Goal: Task Accomplishment & Management: Use online tool/utility

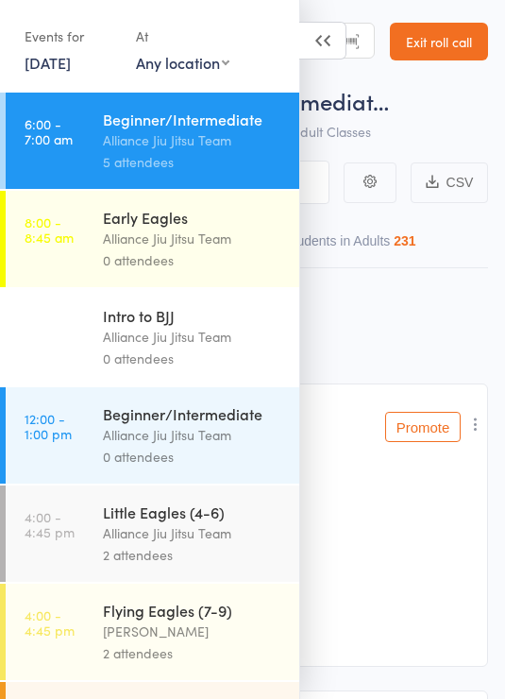
click at [71, 65] on link "[DATE]" at bounding box center [48, 62] width 46 height 21
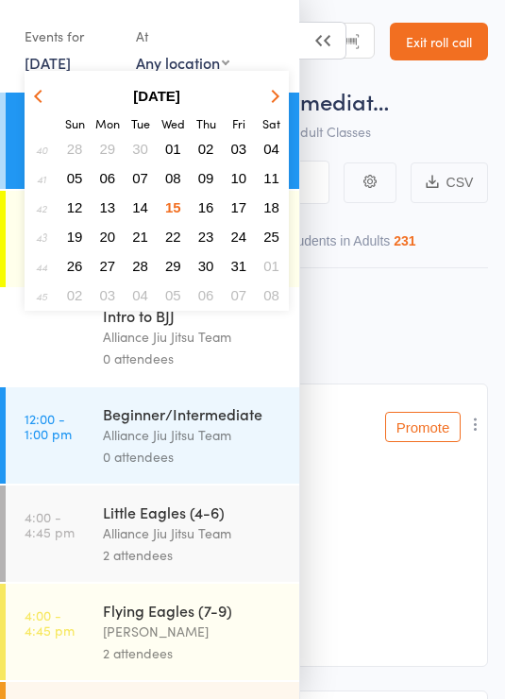
click at [110, 215] on span "13" at bounding box center [108, 207] width 16 height 16
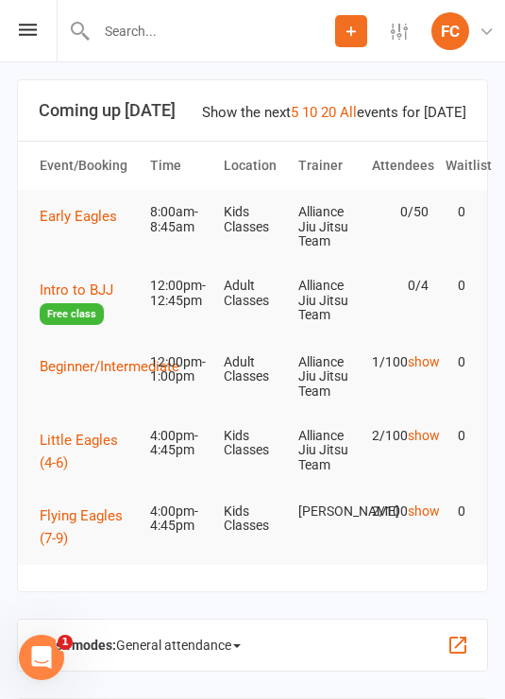
click at [31, 33] on icon at bounding box center [28, 30] width 18 height 12
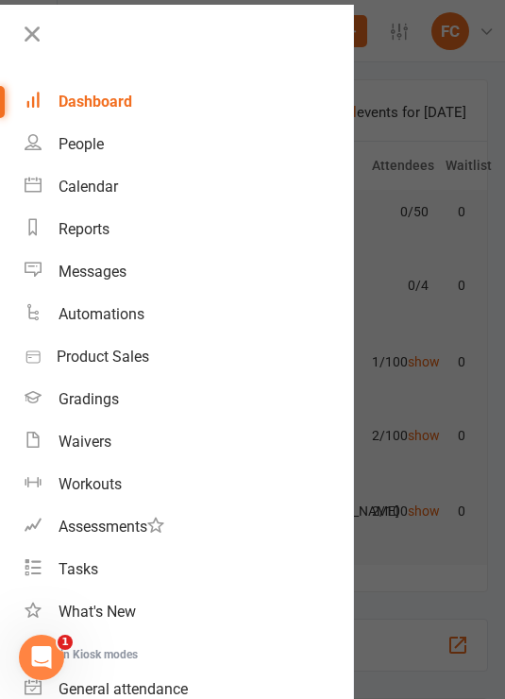
click at [431, 259] on div at bounding box center [252, 349] width 505 height 699
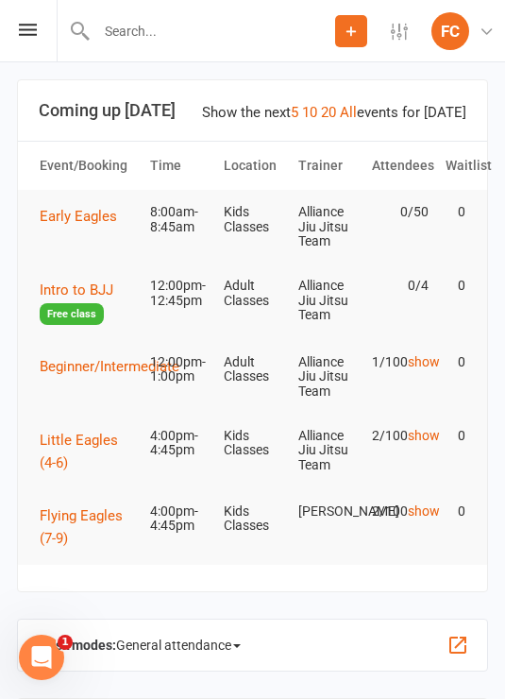
click at [80, 222] on span "Early Eagles" at bounding box center [78, 216] width 77 height 17
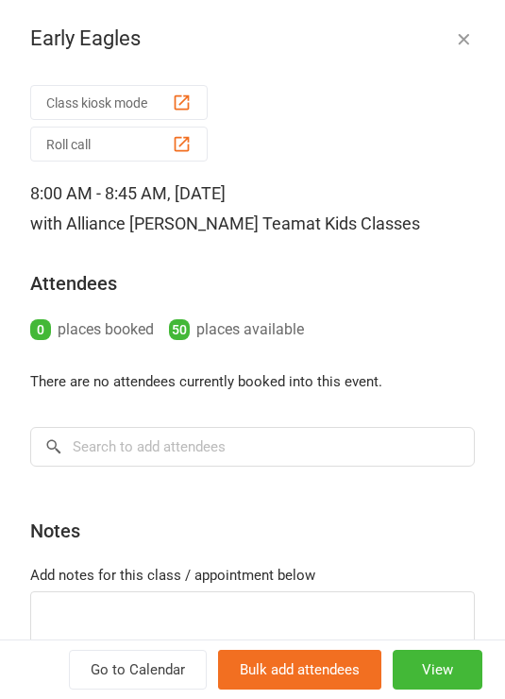
click at [138, 660] on link "Go to Calendar" at bounding box center [138, 670] width 138 height 40
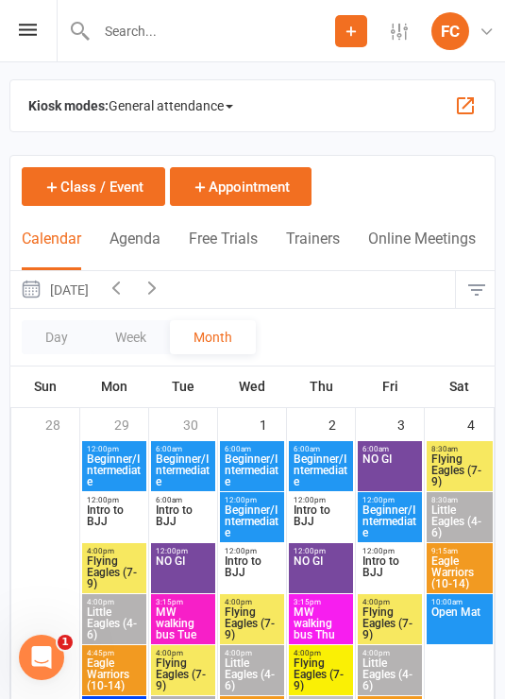
click at [133, 246] on button "Agenda" at bounding box center [135, 250] width 51 height 41
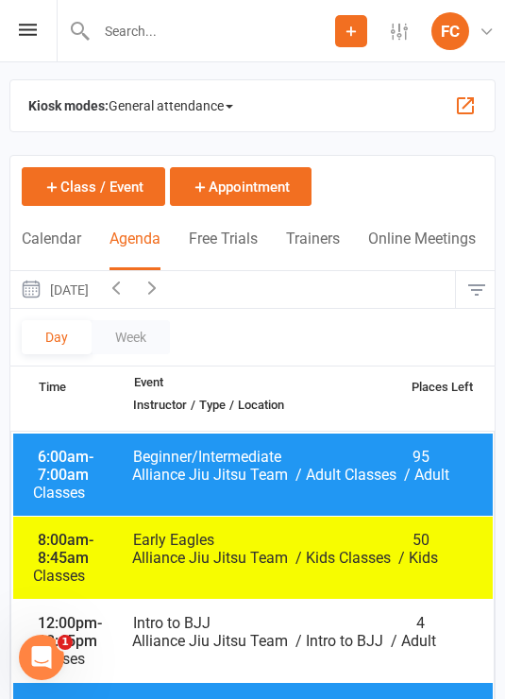
click at [63, 238] on button "Calendar" at bounding box center [52, 250] width 60 height 41
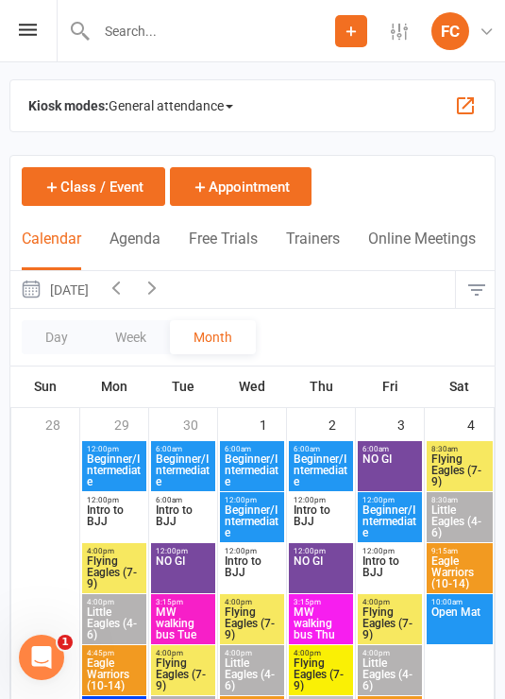
click at [22, 27] on icon at bounding box center [28, 30] width 18 height 12
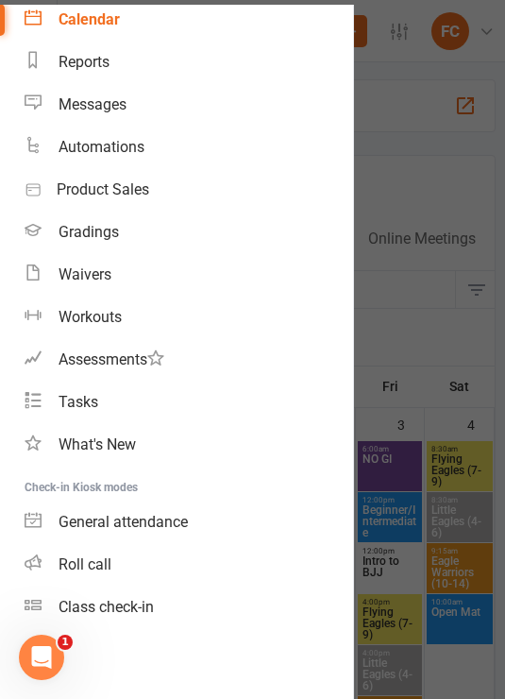
scroll to position [167, 0]
click at [183, 526] on div "General attendance" at bounding box center [123, 522] width 129 height 18
click at [122, 606] on div "Class check-in" at bounding box center [106, 607] width 95 height 18
click at [121, 558] on link "Roll call" at bounding box center [189, 564] width 329 height 43
click at [84, 567] on div "Roll call" at bounding box center [85, 564] width 53 height 18
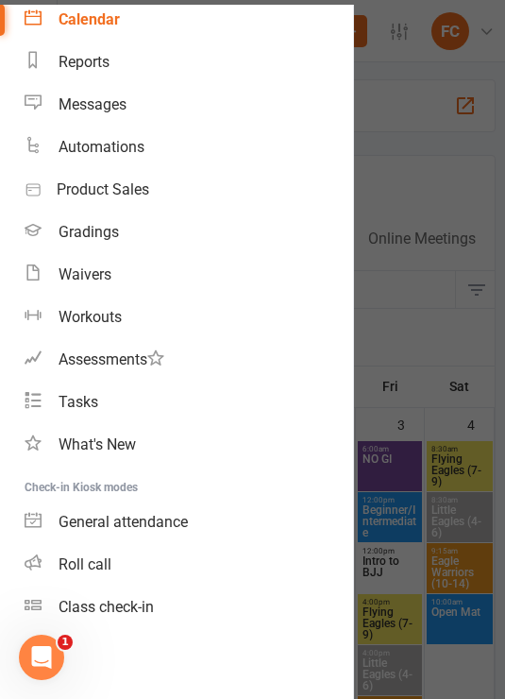
click at [150, 513] on div "General attendance" at bounding box center [123, 522] width 129 height 18
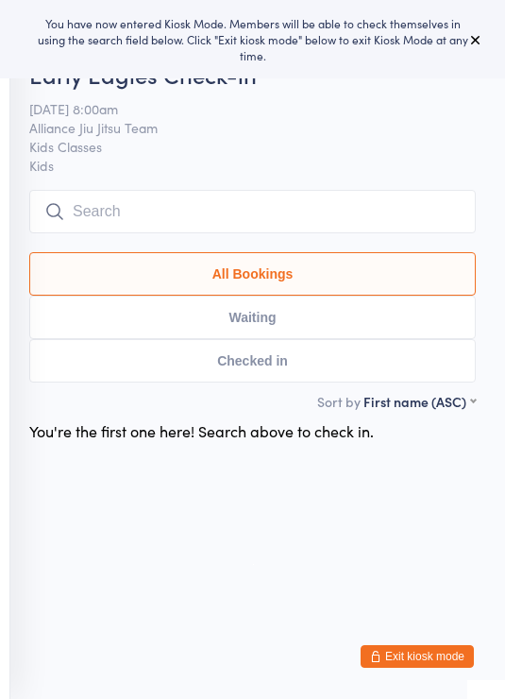
click at [422, 658] on button "Exit kiosk mode" at bounding box center [417, 656] width 113 height 23
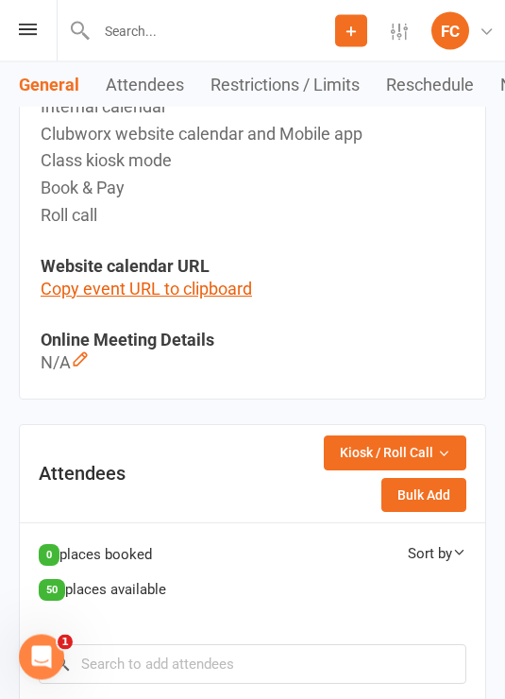
scroll to position [823, 0]
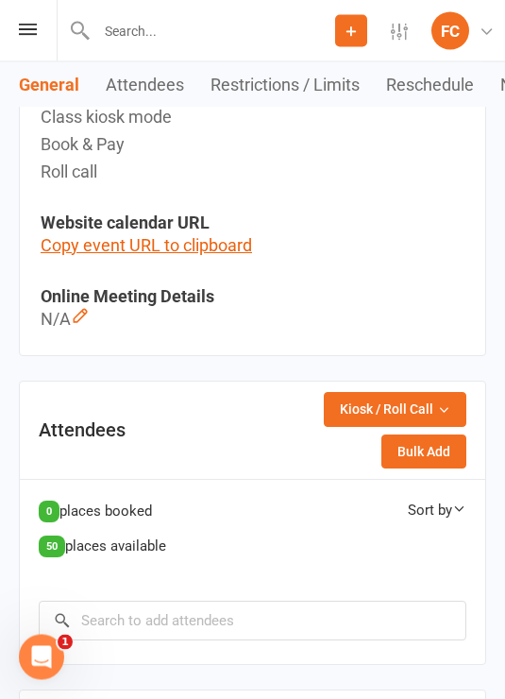
click at [412, 421] on button "Kiosk / Roll Call" at bounding box center [395, 410] width 143 height 34
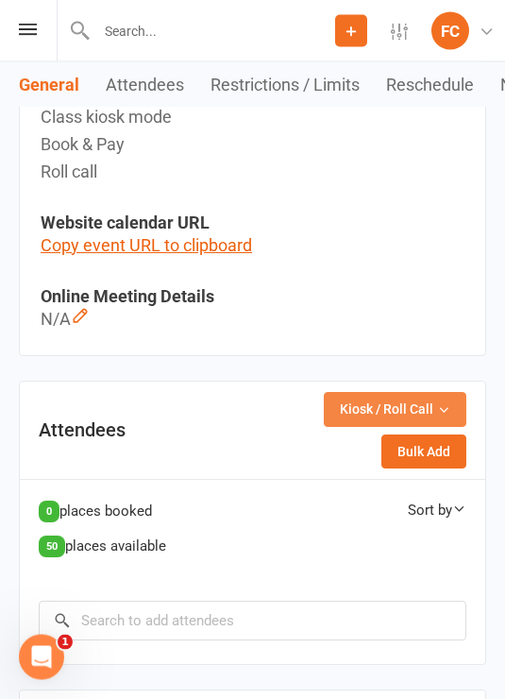
scroll to position [824, 0]
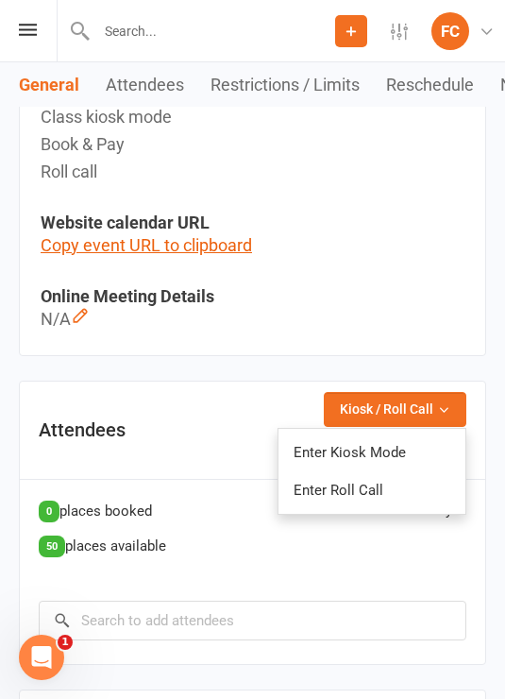
click at [453, 317] on div "N/A" at bounding box center [253, 319] width 424 height 27
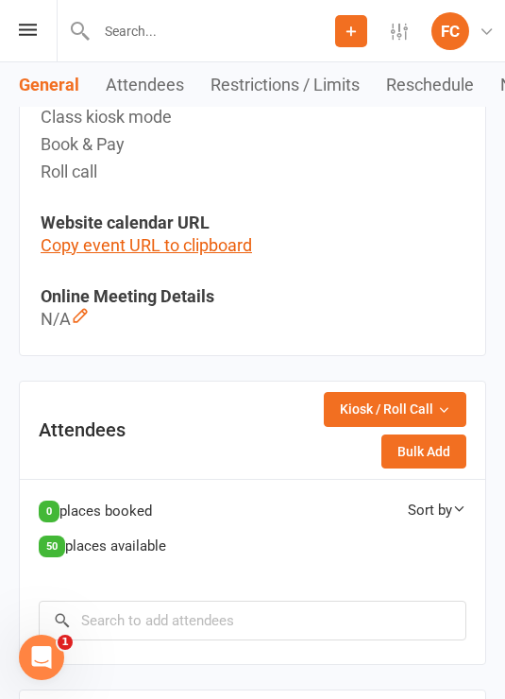
click at [403, 408] on span "Kiosk / Roll Call" at bounding box center [387, 409] width 94 height 21
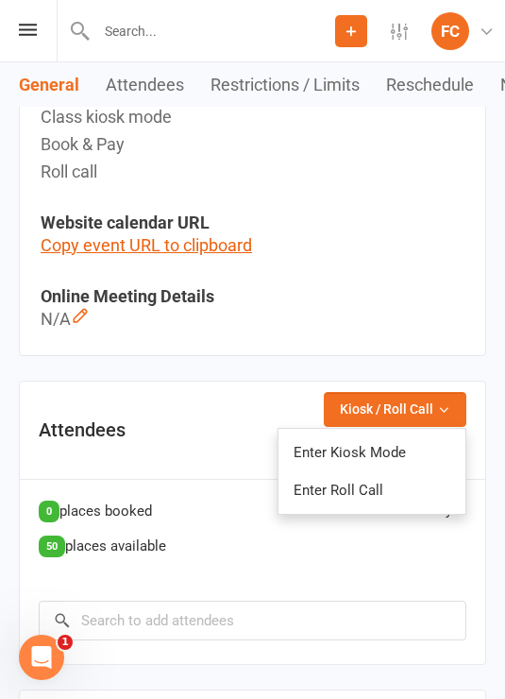
click at [407, 450] on link "Enter Kiosk Mode" at bounding box center [372, 453] width 187 height 38
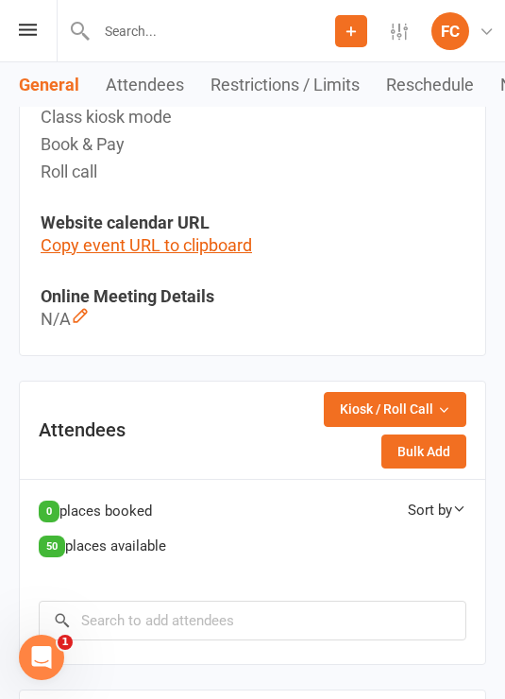
scroll to position [853, 0]
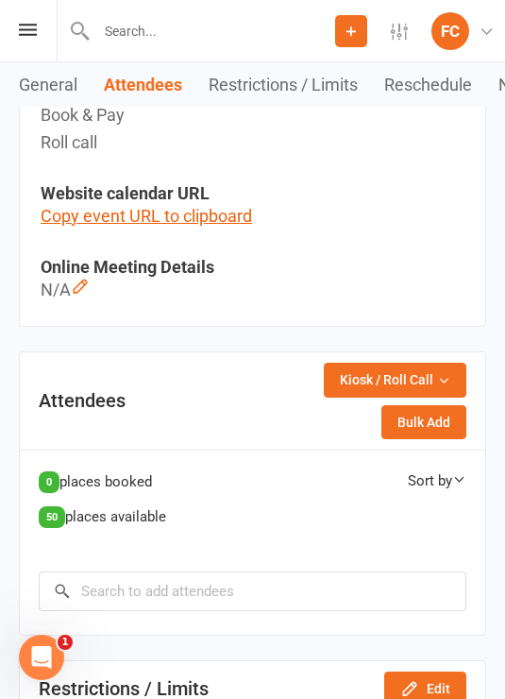
click at [49, 82] on button "General" at bounding box center [61, 85] width 85 height 20
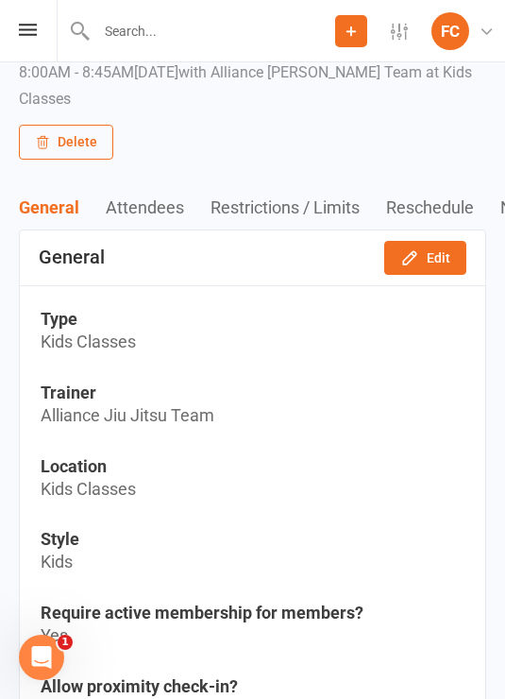
scroll to position [0, 0]
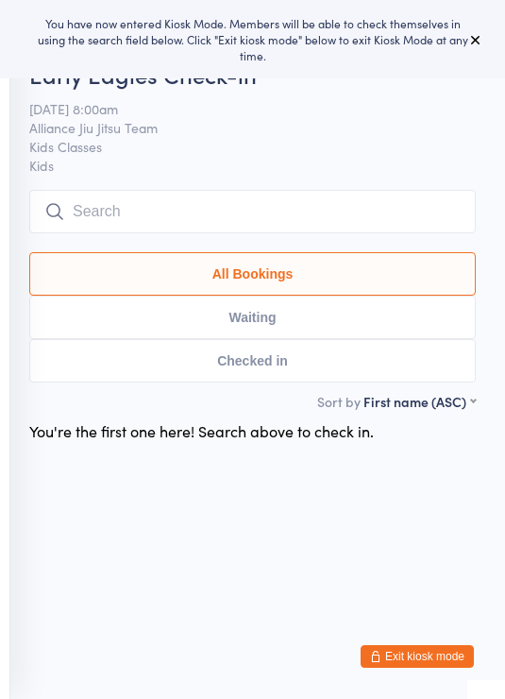
click at [470, 42] on button at bounding box center [476, 39] width 23 height 23
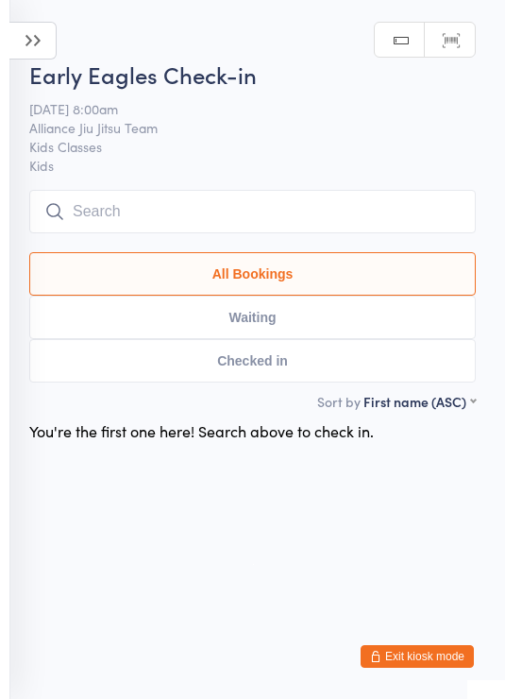
click at [399, 43] on link "Manual search" at bounding box center [400, 41] width 50 height 36
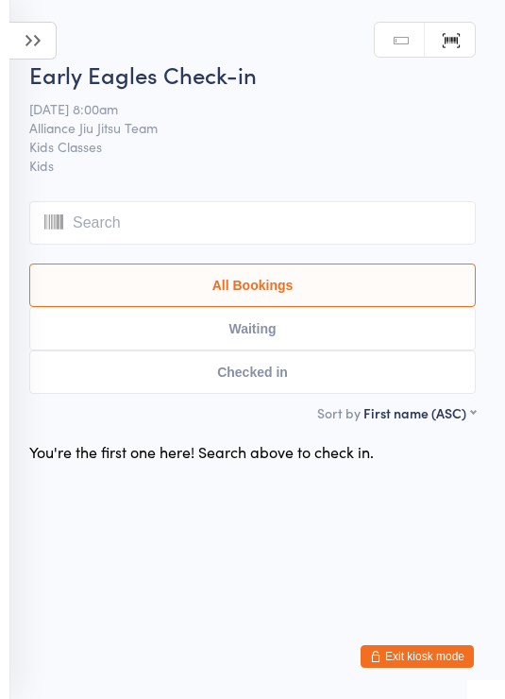
click at [392, 137] on span "Alliance Jiu Jitsu Team" at bounding box center [238, 127] width 418 height 19
click at [39, 50] on icon at bounding box center [32, 41] width 47 height 38
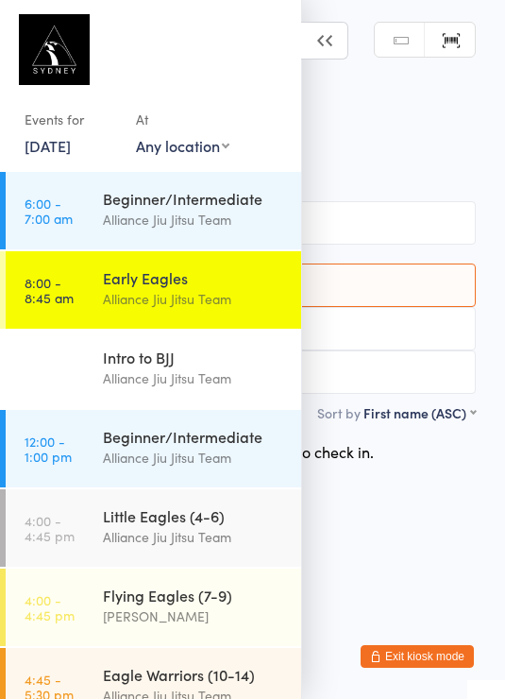
click at [65, 149] on link "[DATE]" at bounding box center [48, 145] width 46 height 21
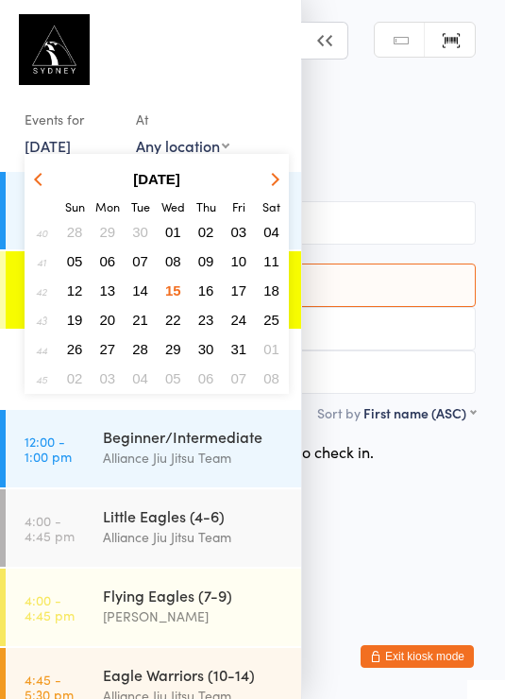
click at [106, 295] on span "13" at bounding box center [108, 290] width 16 height 16
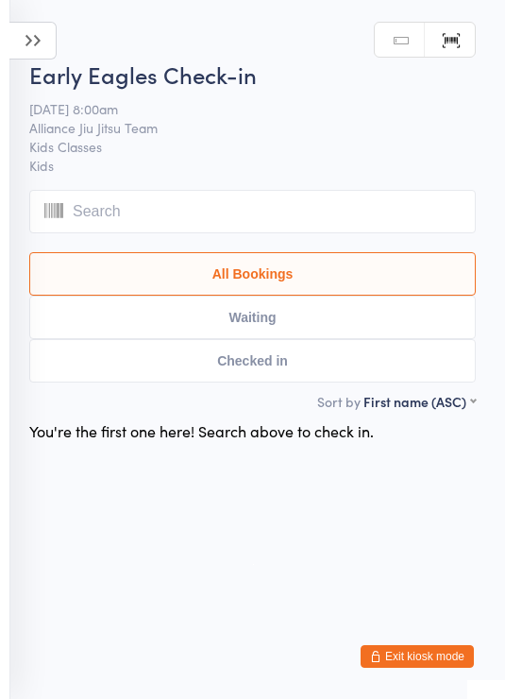
click at [22, 39] on icon at bounding box center [32, 41] width 47 height 38
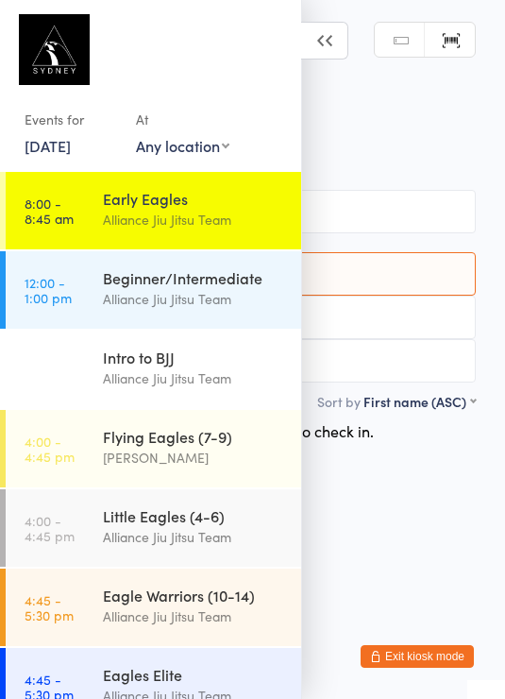
click at [154, 207] on div "Early Eagles" at bounding box center [194, 198] width 182 height 21
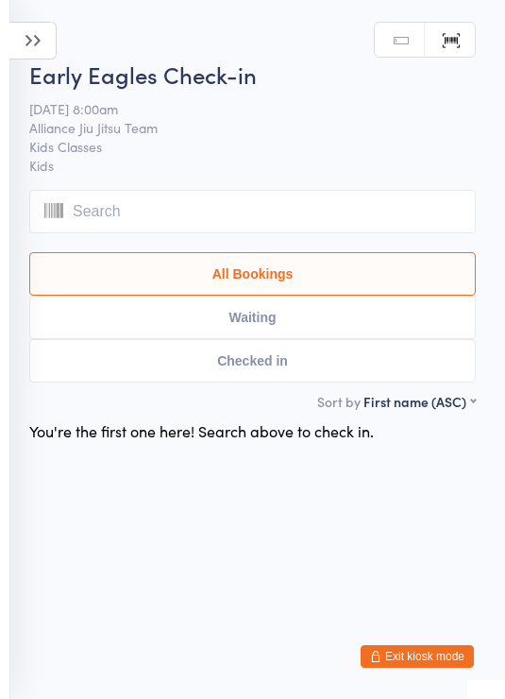
click at [348, 278] on button "All Bookings" at bounding box center [252, 273] width 447 height 43
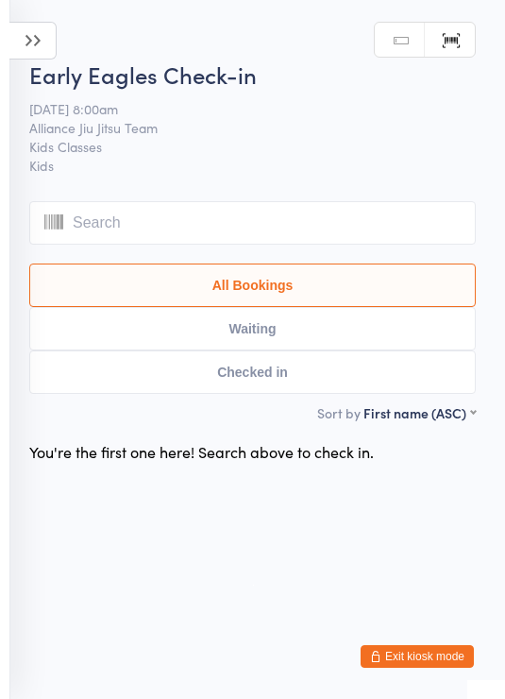
click at [314, 380] on button "Checked in" at bounding box center [252, 371] width 447 height 43
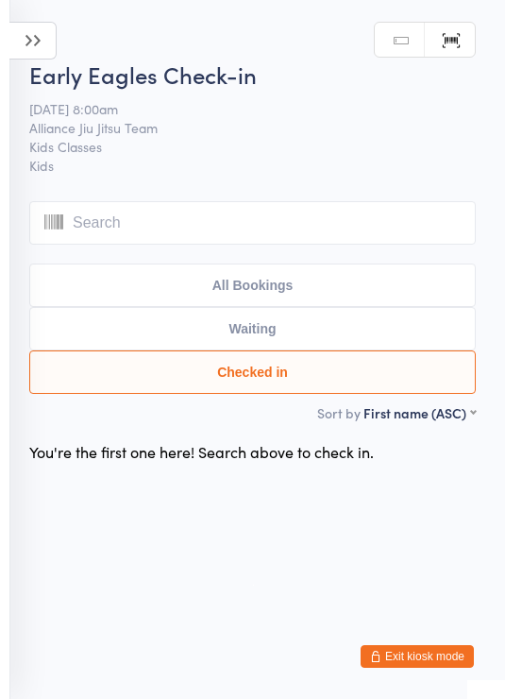
click at [25, 45] on icon at bounding box center [32, 41] width 47 height 38
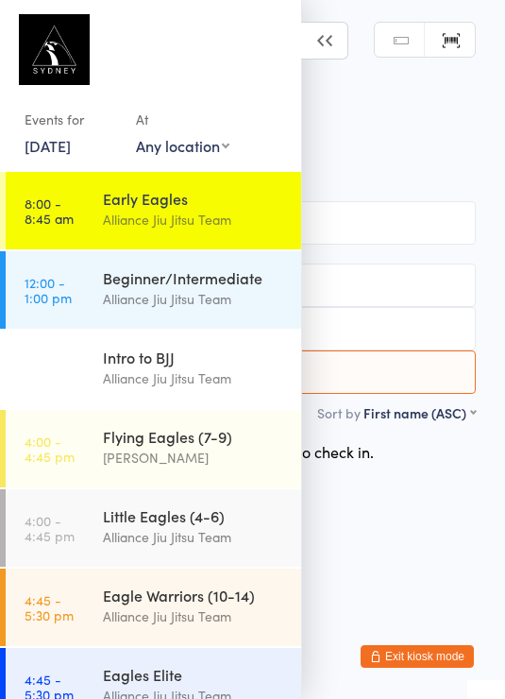
click at [71, 145] on link "13 Oct, 2025" at bounding box center [48, 145] width 46 height 21
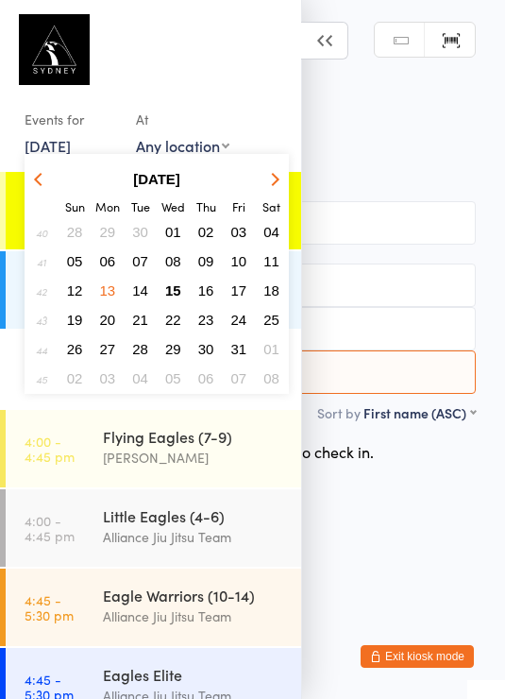
click at [166, 297] on span "15" at bounding box center [173, 290] width 16 height 16
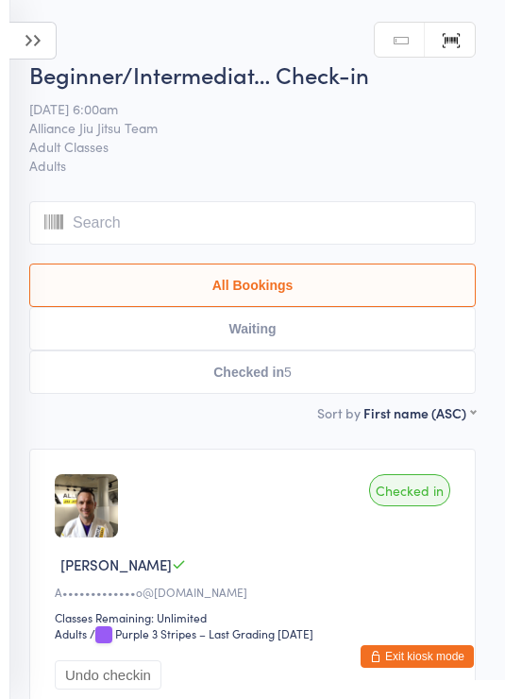
click at [31, 39] on icon at bounding box center [32, 41] width 47 height 38
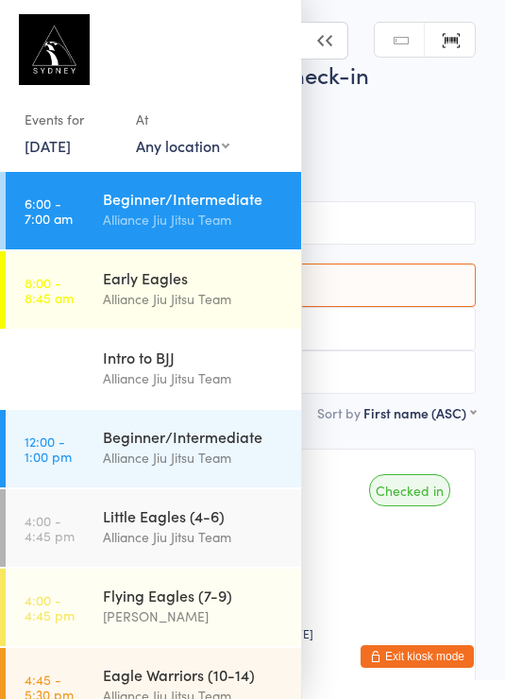
click at [179, 285] on div "Early Eagles" at bounding box center [194, 277] width 182 height 21
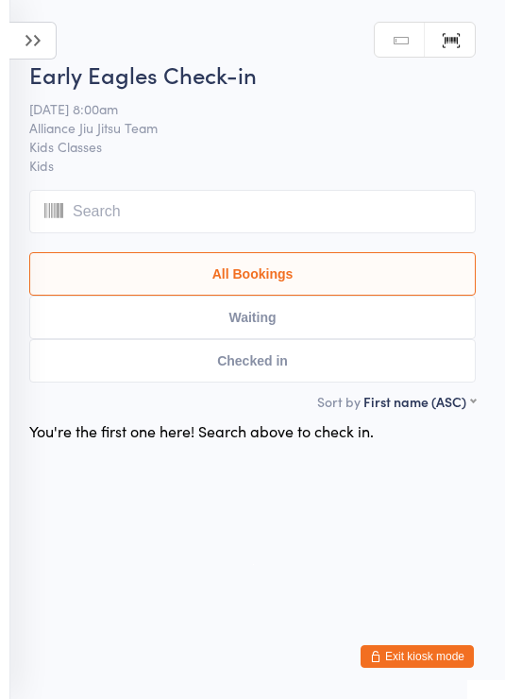
click at [316, 368] on button "Checked in" at bounding box center [252, 360] width 447 height 43
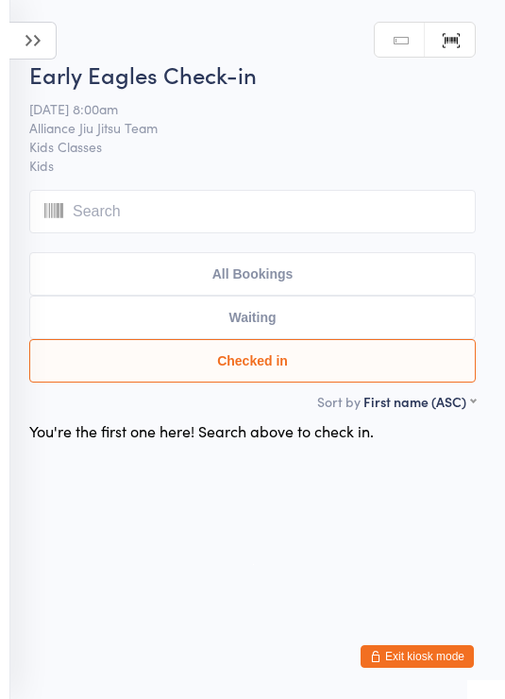
click at [317, 316] on button "Waiting" at bounding box center [252, 317] width 447 height 43
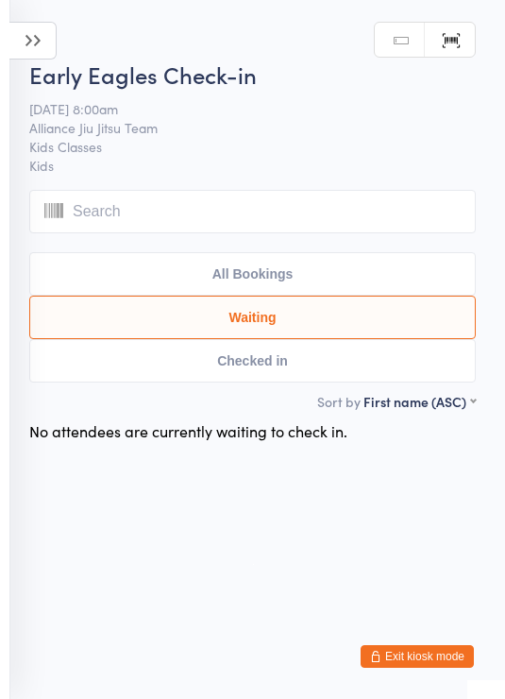
click at [295, 367] on button "Checked in" at bounding box center [252, 360] width 447 height 43
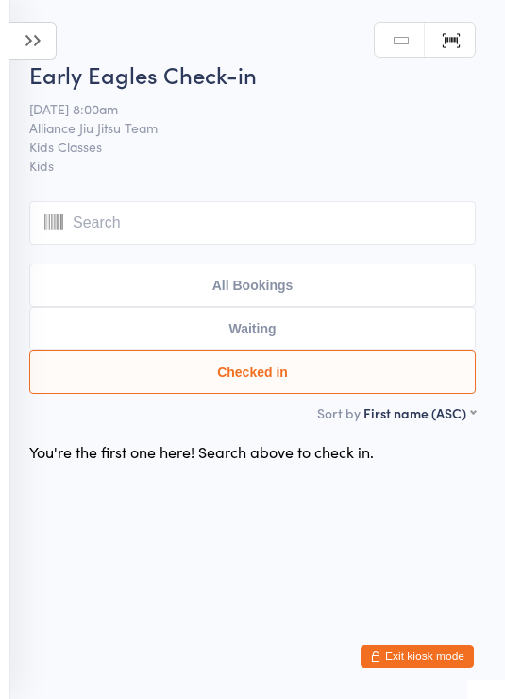
click at [26, 37] on icon at bounding box center [32, 41] width 47 height 38
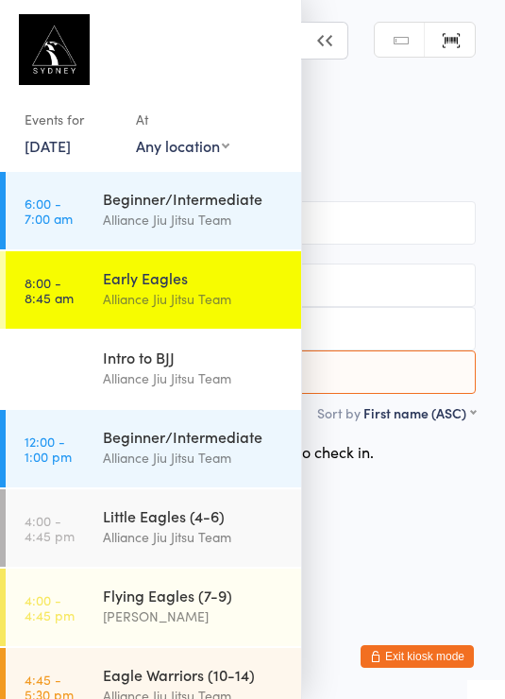
click at [391, 137] on span "Alliance Jiu Jitsu Team" at bounding box center [238, 127] width 418 height 19
click at [311, 30] on icon at bounding box center [324, 41] width 47 height 38
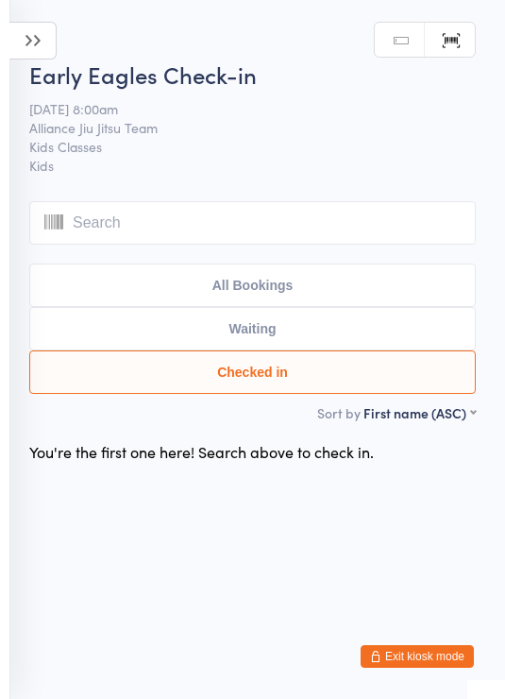
click at [292, 231] on input "search" at bounding box center [252, 222] width 447 height 43
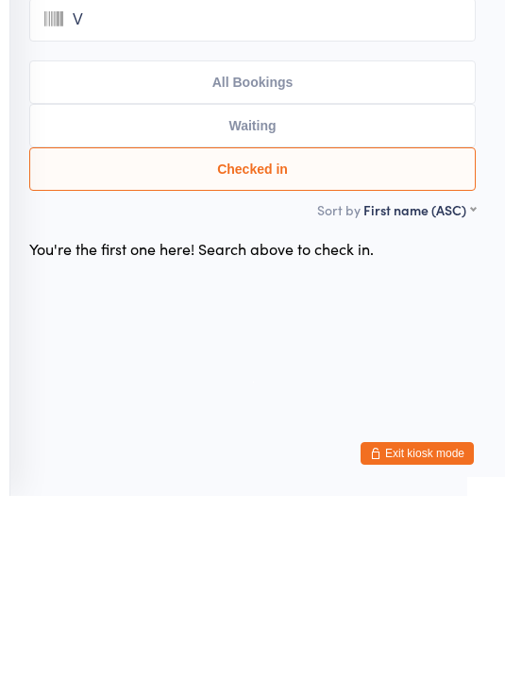
type input "Va"
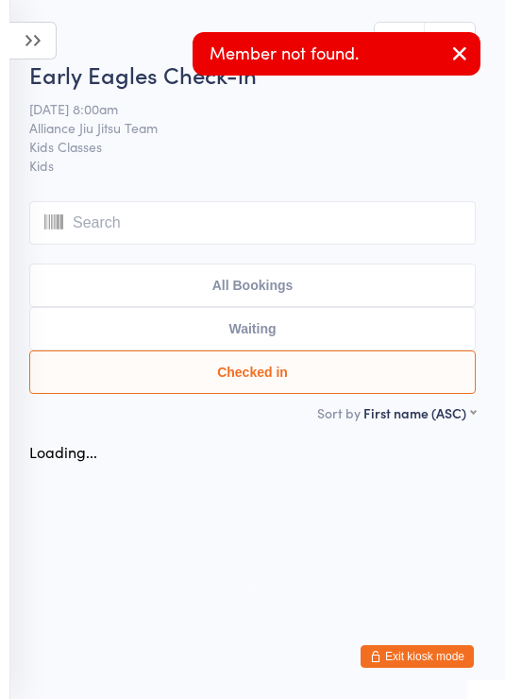
type input "L"
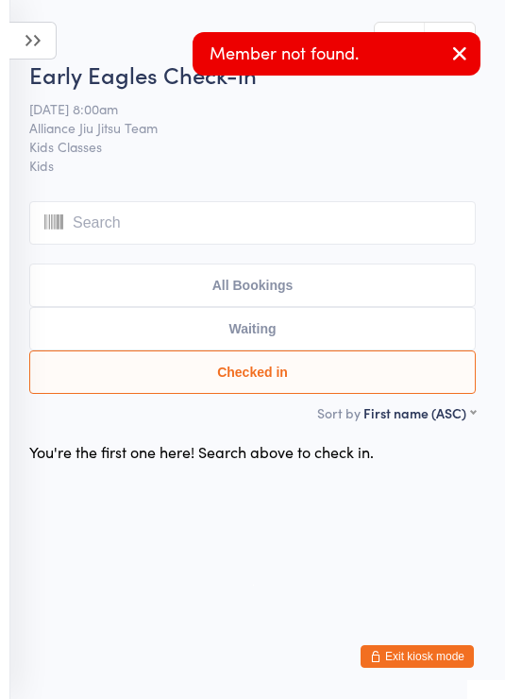
click at [457, 62] on icon "button" at bounding box center [460, 54] width 23 height 24
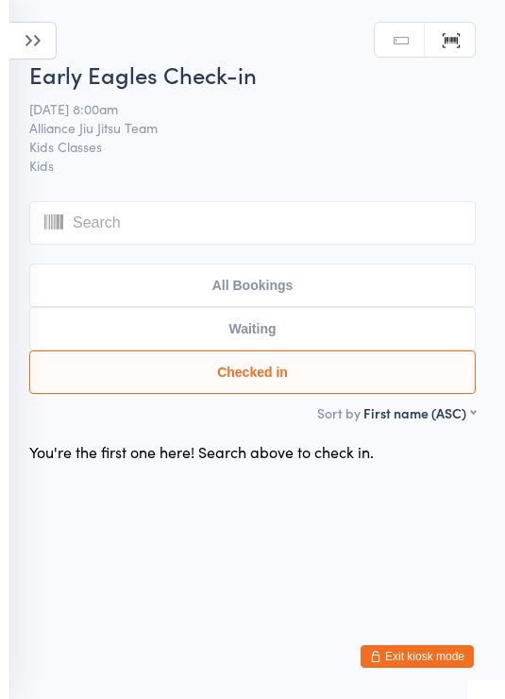
click at [209, 231] on input "search" at bounding box center [252, 222] width 447 height 43
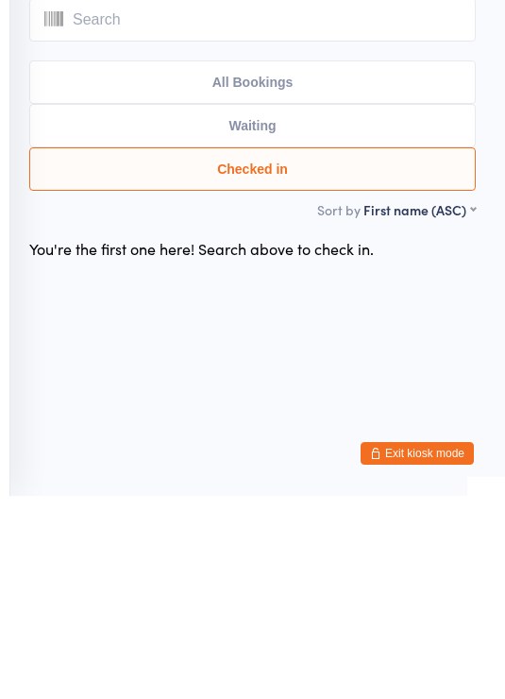
type input "V"
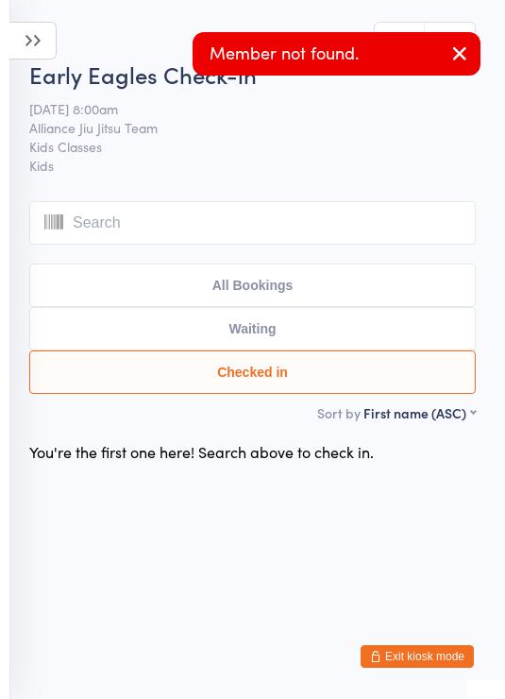
type input "A"
click at [458, 50] on icon "button" at bounding box center [460, 54] width 23 height 24
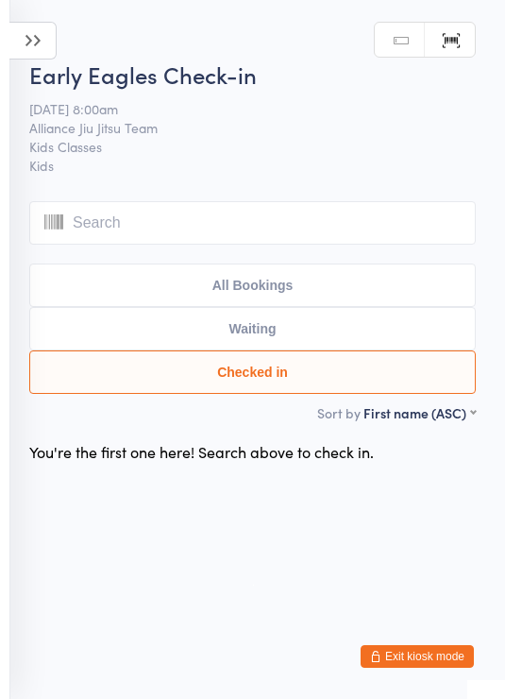
click at [420, 660] on button "Exit kiosk mode" at bounding box center [417, 656] width 113 height 23
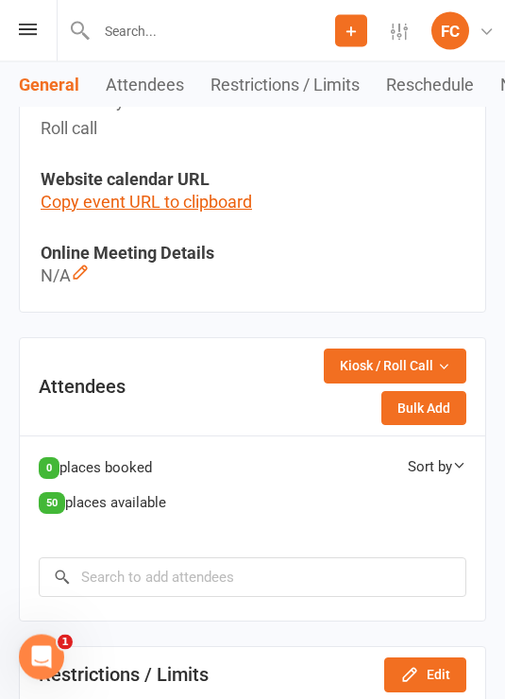
scroll to position [869, 0]
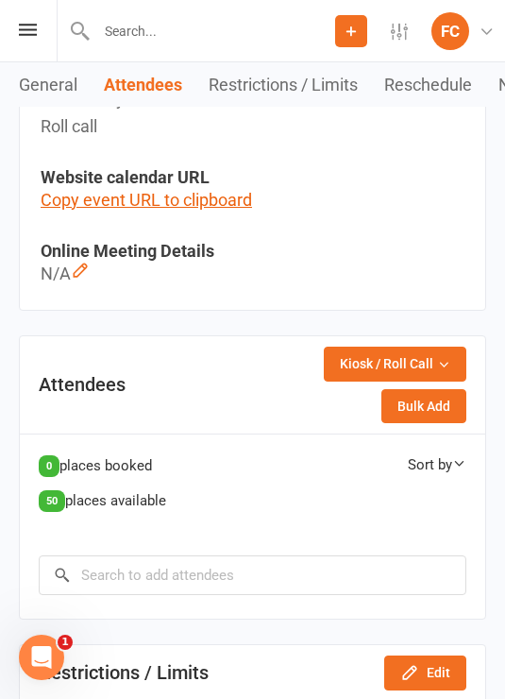
click at [408, 366] on span "Kiosk / Roll Call" at bounding box center [387, 363] width 94 height 21
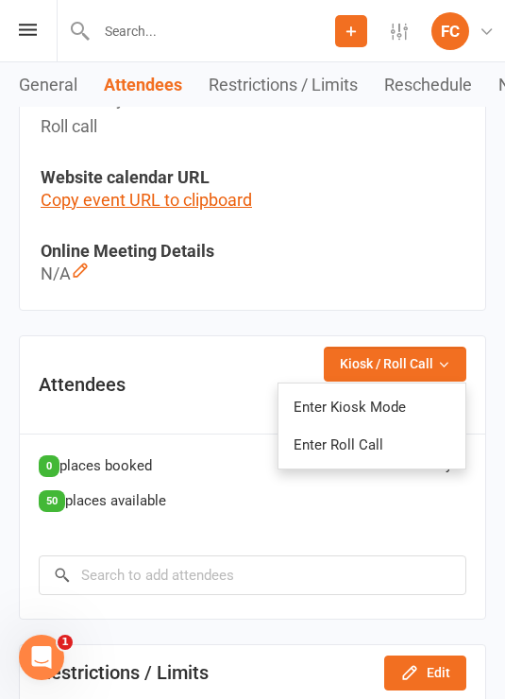
click at [382, 409] on link "Enter Kiosk Mode" at bounding box center [372, 407] width 187 height 38
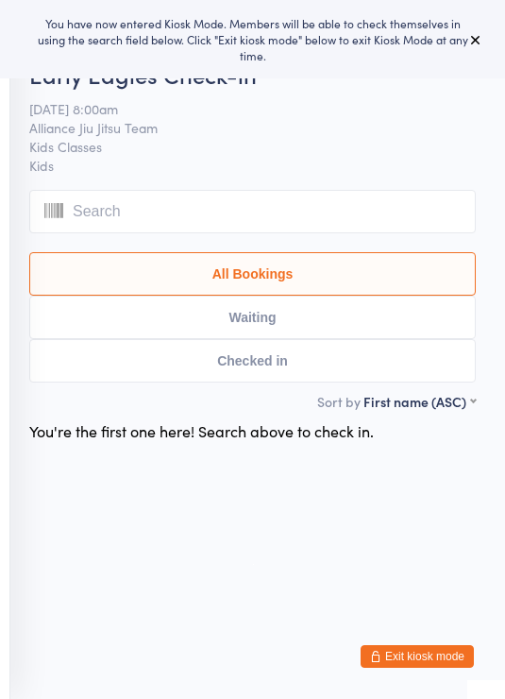
click at [317, 219] on input "search" at bounding box center [252, 211] width 447 height 43
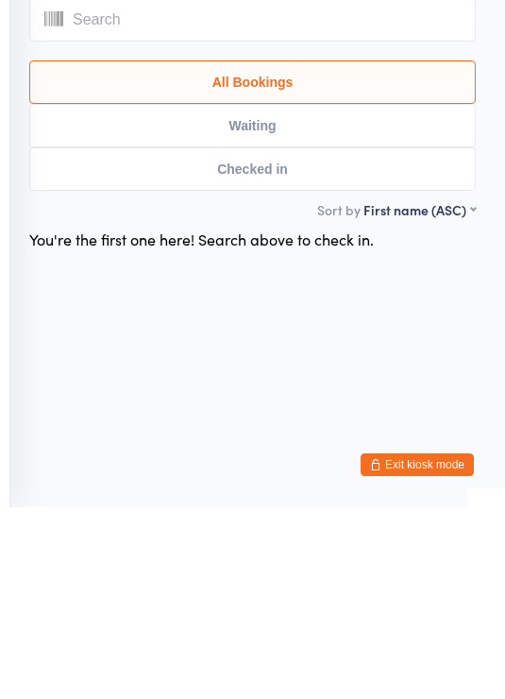
type input "V"
type input "A"
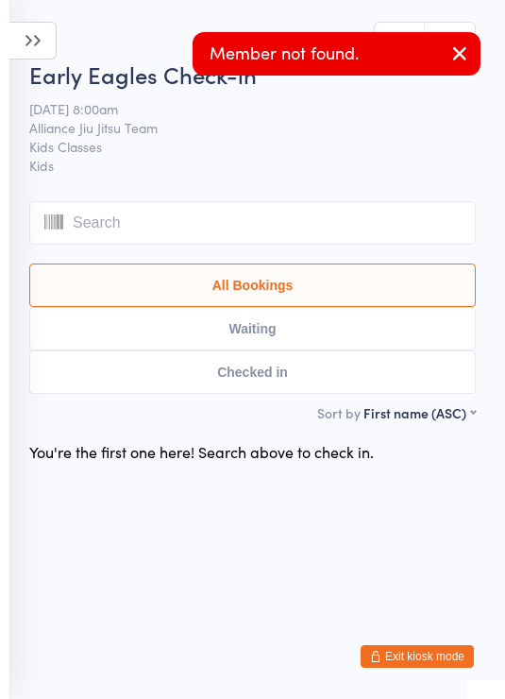
click at [466, 43] on icon "button" at bounding box center [460, 54] width 23 height 24
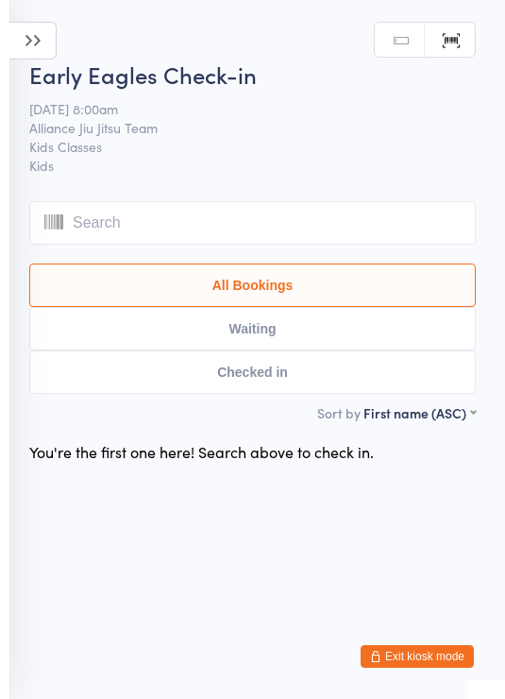
click at [432, 662] on button "Exit kiosk mode" at bounding box center [417, 656] width 113 height 23
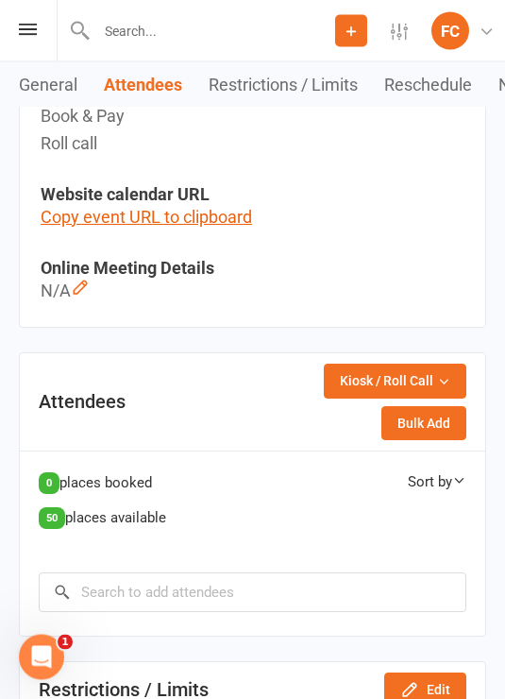
scroll to position [854, 0]
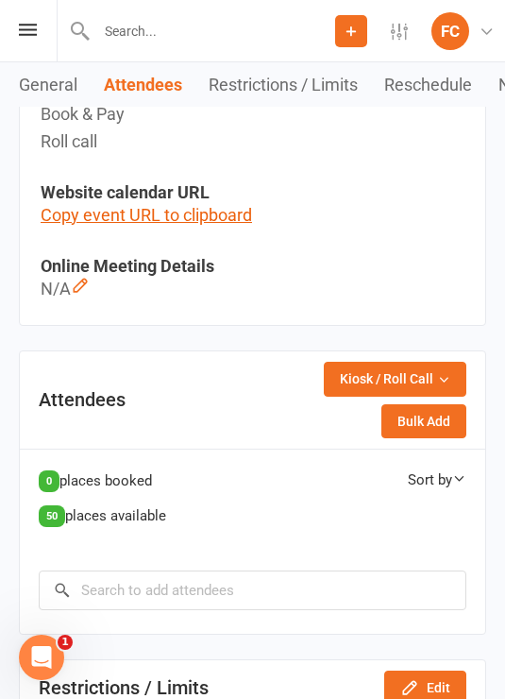
click at [436, 377] on button "Kiosk / Roll Call" at bounding box center [395, 379] width 143 height 34
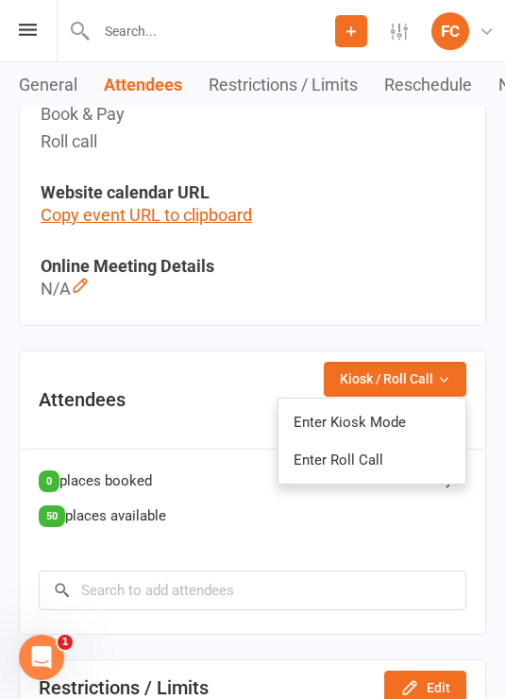
click at [380, 454] on link "Enter Roll Call" at bounding box center [372, 460] width 187 height 38
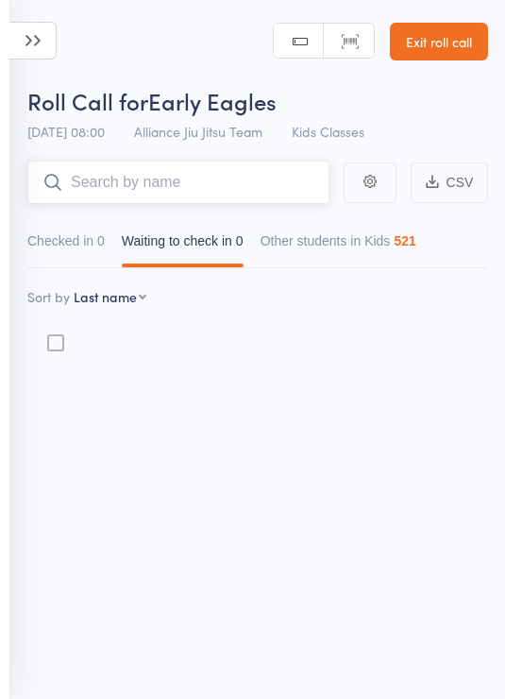
click at [150, 188] on input "search" at bounding box center [178, 182] width 302 height 43
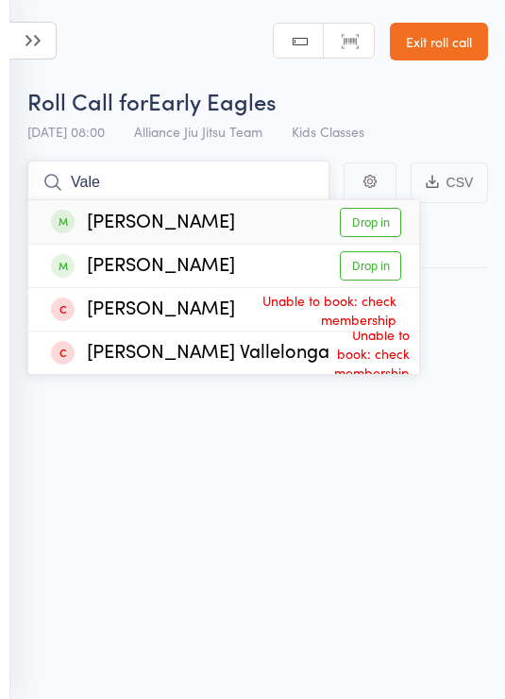
type input "Vale"
click at [372, 230] on link "Drop in" at bounding box center [370, 222] width 61 height 29
